Goal: Task Accomplishment & Management: Complete application form

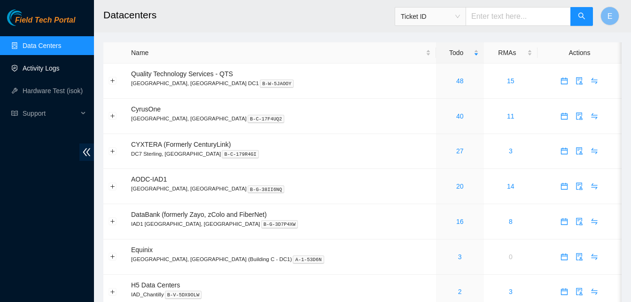
click at [45, 69] on link "Activity Logs" at bounding box center [41, 68] width 37 height 8
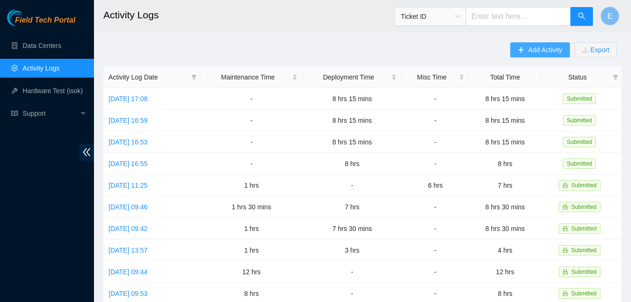
click at [536, 46] on span "Add Activity" at bounding box center [545, 50] width 34 height 10
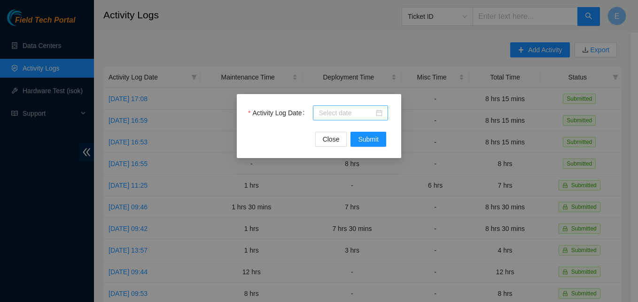
click at [381, 113] on div at bounding box center [351, 113] width 64 height 10
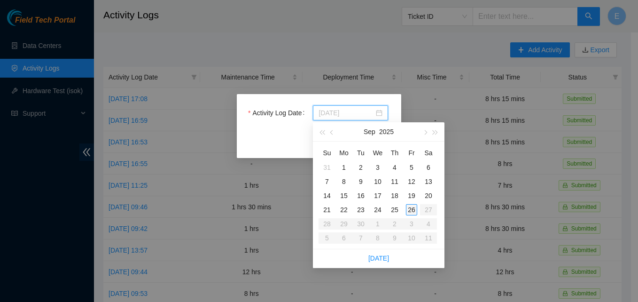
type input "[DATE]"
click at [409, 210] on div "26" at bounding box center [411, 209] width 11 height 11
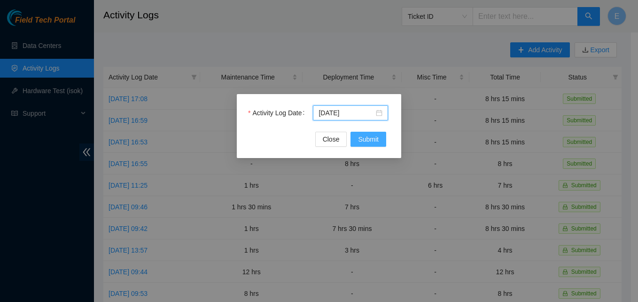
click at [365, 135] on span "Submit" at bounding box center [368, 139] width 21 height 10
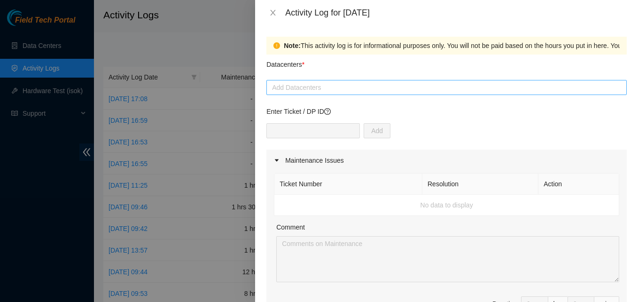
click at [303, 86] on div at bounding box center [447, 87] width 356 height 11
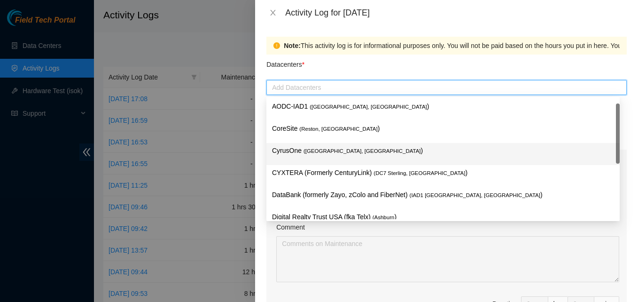
scroll to position [123, 0]
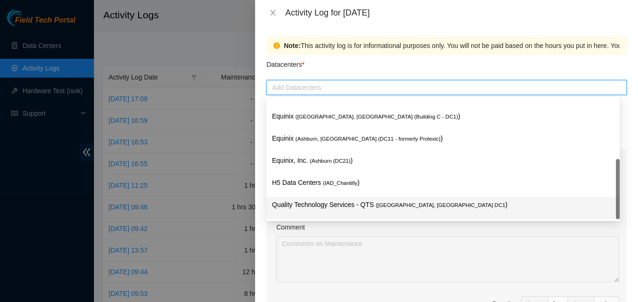
click at [338, 204] on p "Quality Technology Services - QTS ( [GEOGRAPHIC_DATA], [GEOGRAPHIC_DATA] DC1 )" at bounding box center [443, 204] width 342 height 11
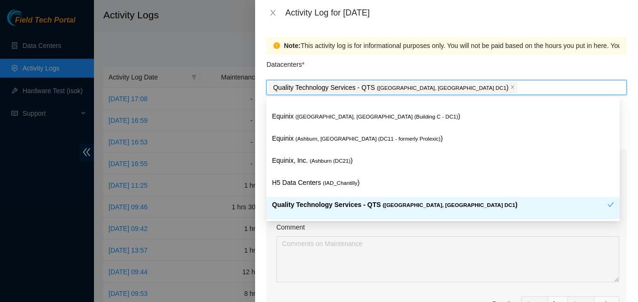
click at [264, 197] on div "Note: This activity log is for informational purposes only. You will not be pai…" at bounding box center [446, 163] width 383 height 276
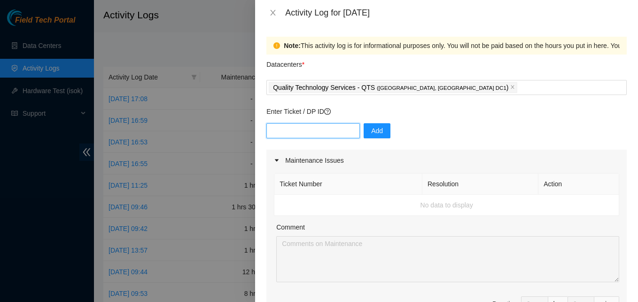
click at [303, 130] on input "text" at bounding box center [314, 130] width 94 height 15
type input "DP83142"
click at [371, 132] on span "Add" at bounding box center [377, 131] width 12 height 10
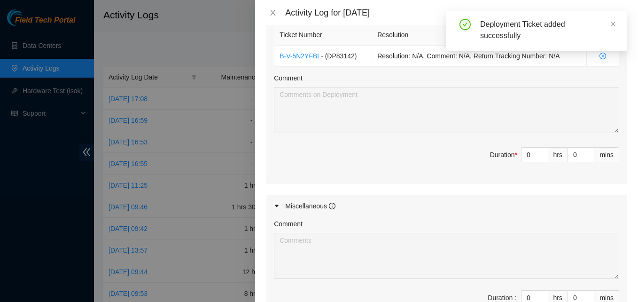
scroll to position [344, 0]
click at [538, 156] on span "Decrease Value" at bounding box center [543, 157] width 10 height 8
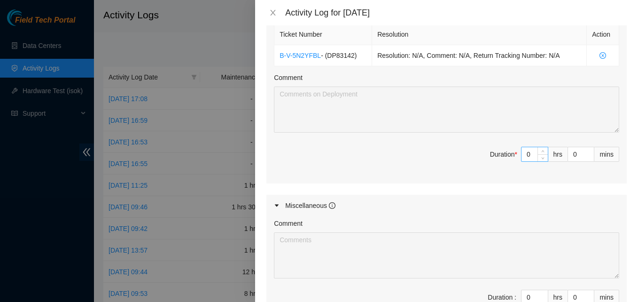
click at [527, 156] on input "0" at bounding box center [535, 154] width 26 height 14
type input "8"
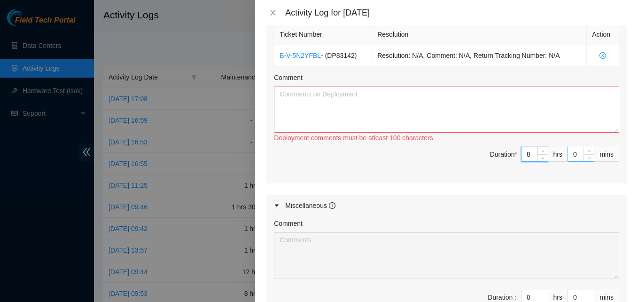
type input "8"
click at [571, 155] on input "0" at bounding box center [581, 154] width 26 height 14
type input "3"
type input "30"
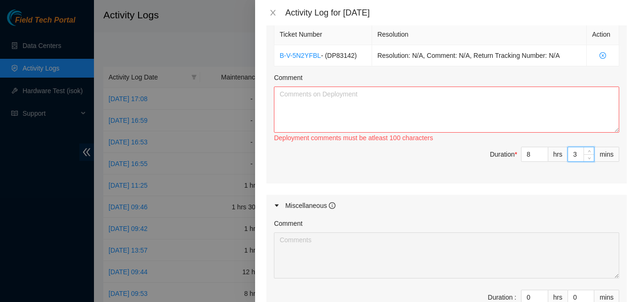
type input "30"
click at [497, 121] on textarea "Comment" at bounding box center [446, 109] width 345 height 46
paste textarea "EOD report pdus are ready to be energized completed labeling completed dressing…"
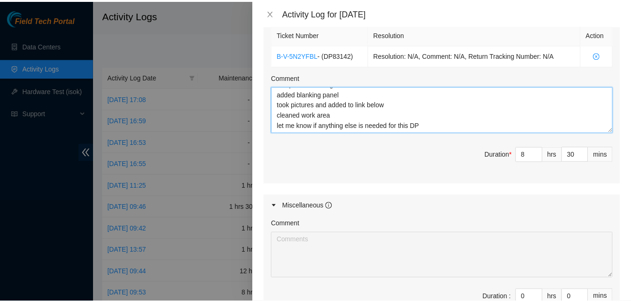
scroll to position [471, 0]
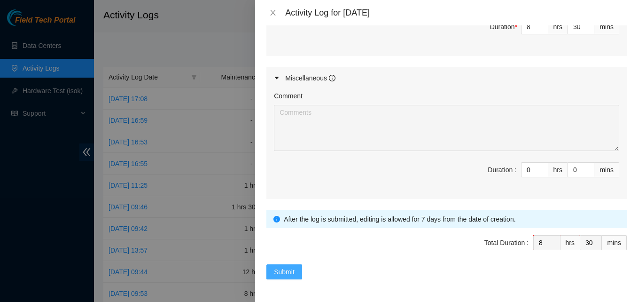
type textarea "EOD report pdus are ready to be energized completed labeling completed dressing…"
click at [276, 270] on span "Submit" at bounding box center [284, 272] width 21 height 10
